Goal: Information Seeking & Learning: Learn about a topic

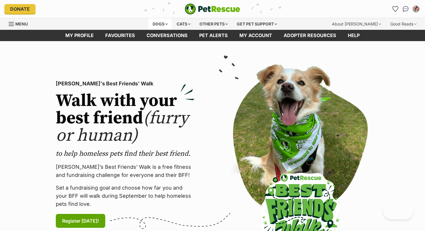
click at [155, 22] on div "Dogs" at bounding box center [159, 24] width 23 height 12
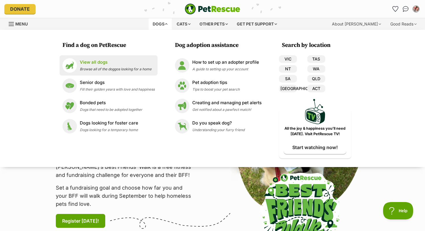
click at [120, 66] on div "View all dogs Browse all of the doggos looking for a home" at bounding box center [116, 65] width 72 height 12
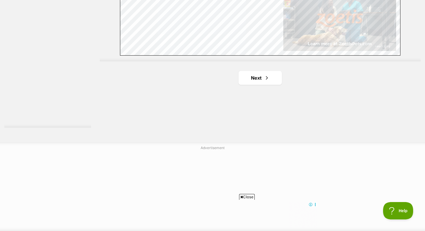
scroll to position [1073, 0]
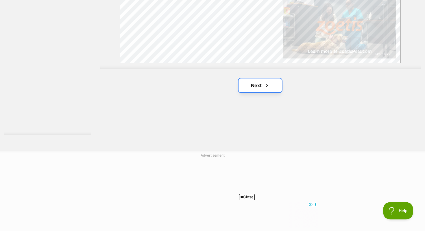
click at [261, 80] on link "Next" at bounding box center [259, 85] width 43 height 14
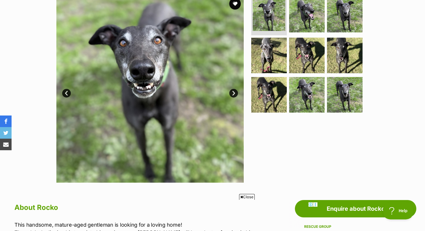
scroll to position [285, 0]
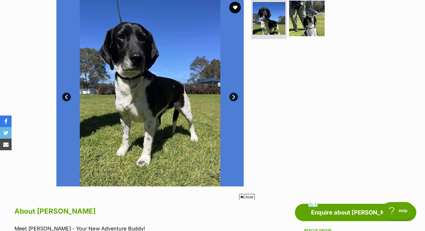
scroll to position [200, 0]
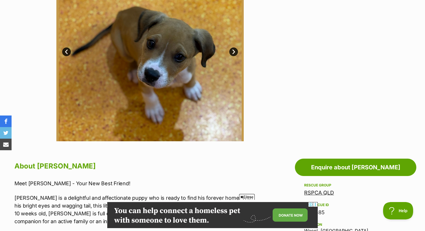
scroll to position [297, 0]
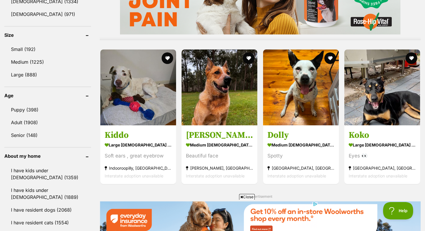
scroll to position [718, 0]
